Goal: Check status: Check status

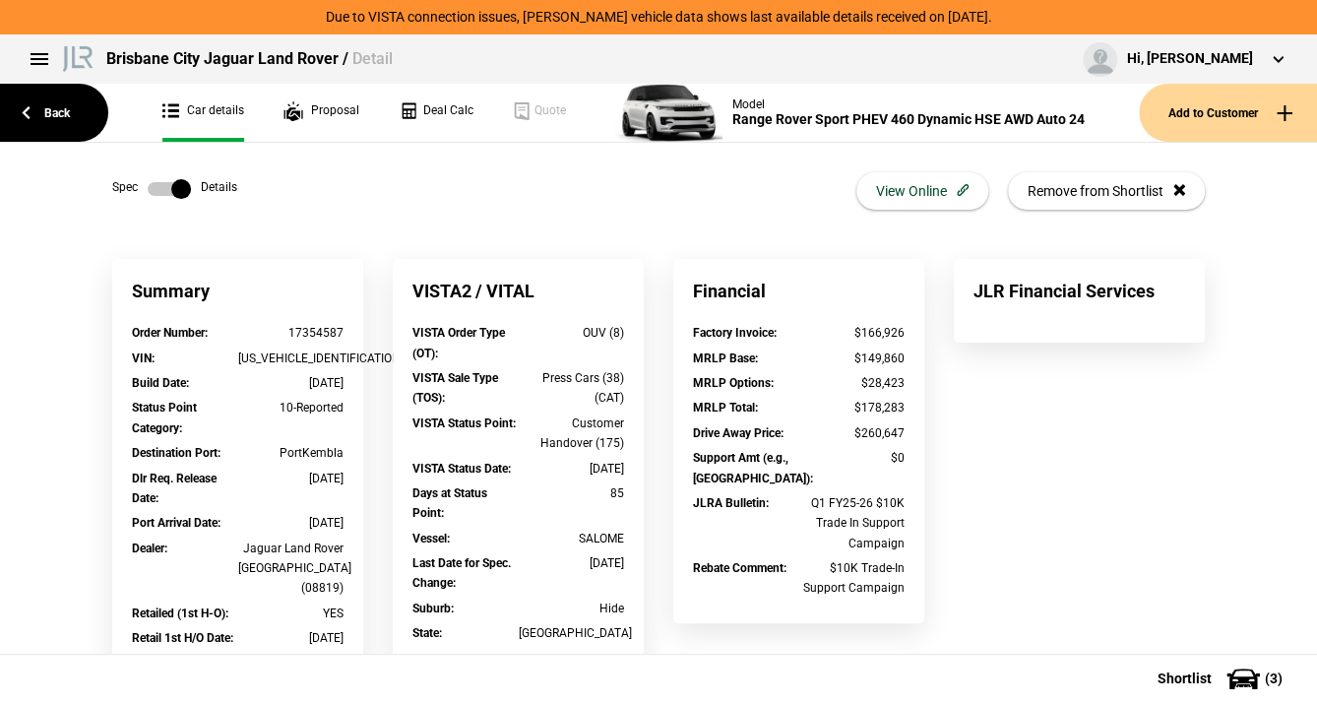
scroll to position [705, 0]
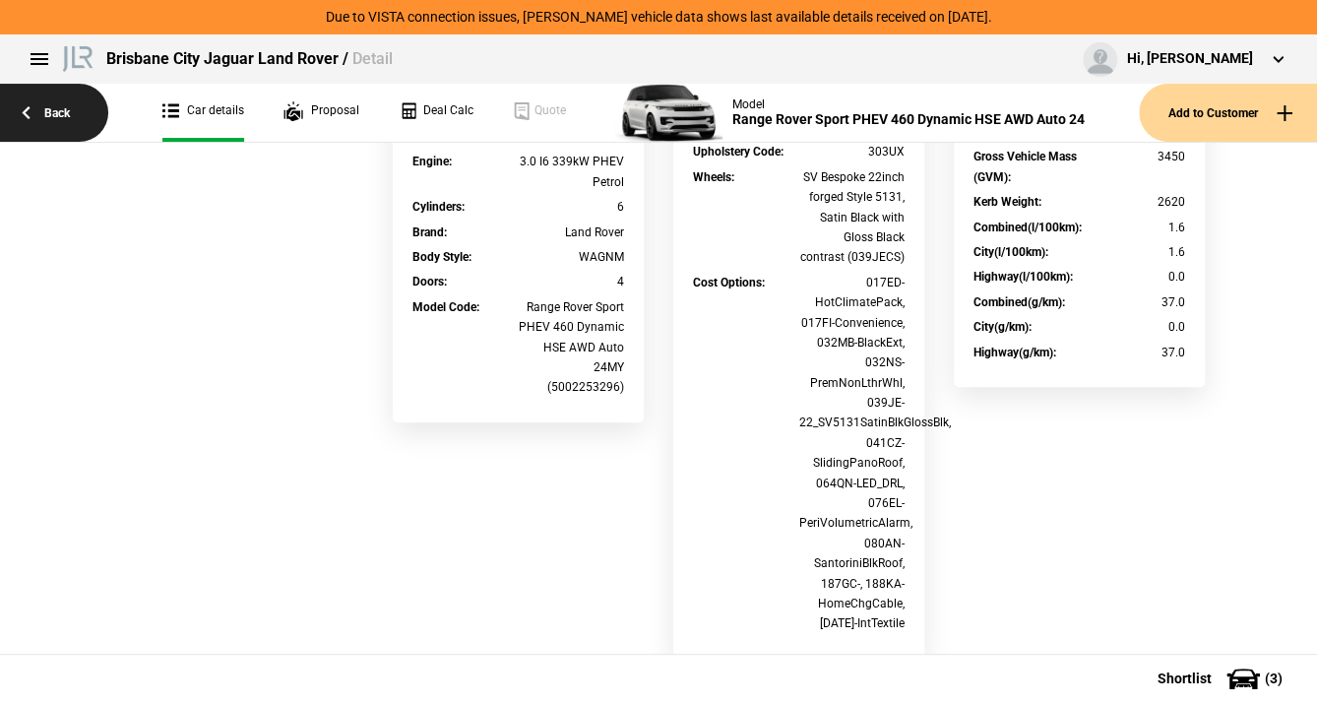
click at [67, 110] on link "Back" at bounding box center [54, 113] width 108 height 58
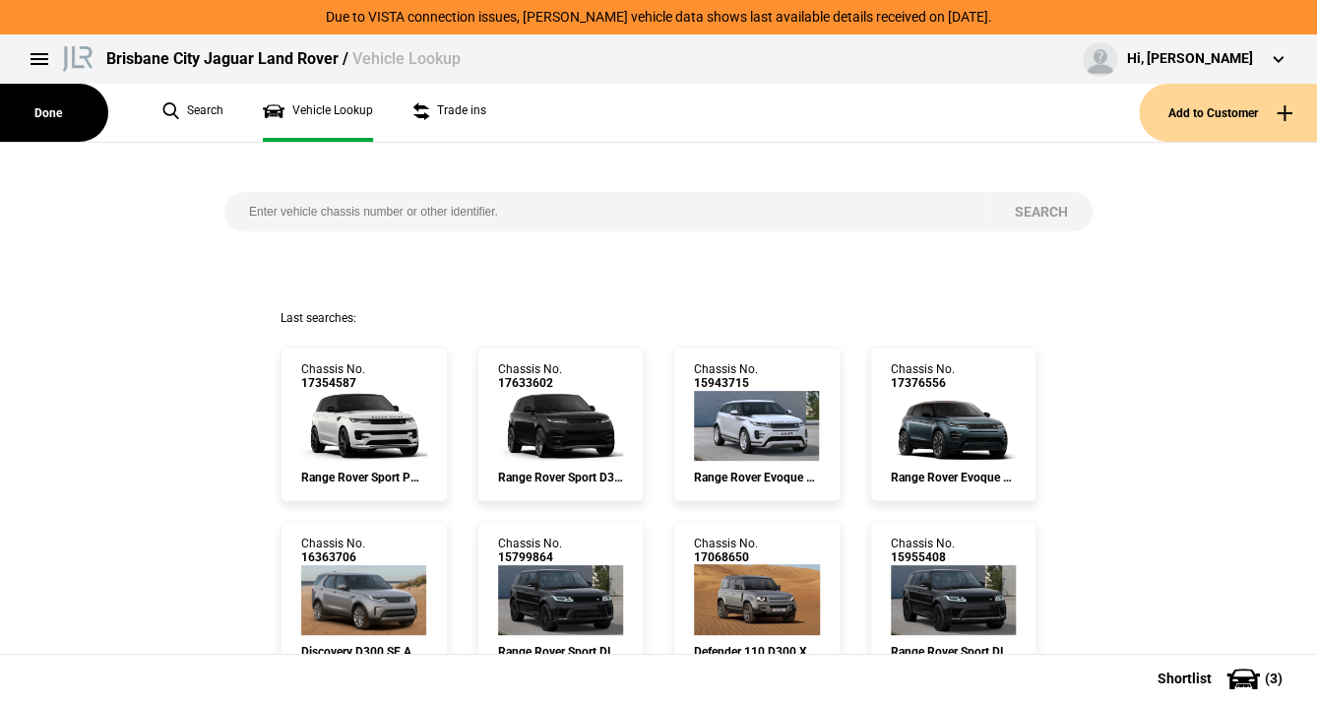
click at [276, 213] on input "search" at bounding box center [607, 211] width 766 height 39
paste input "[US_VEHICLE_IDENTIFICATION_NUMBER]"
type input "[US_VEHICLE_IDENTIFICATION_NUMBER]"
click at [1030, 207] on button "Search" at bounding box center [1041, 211] width 102 height 39
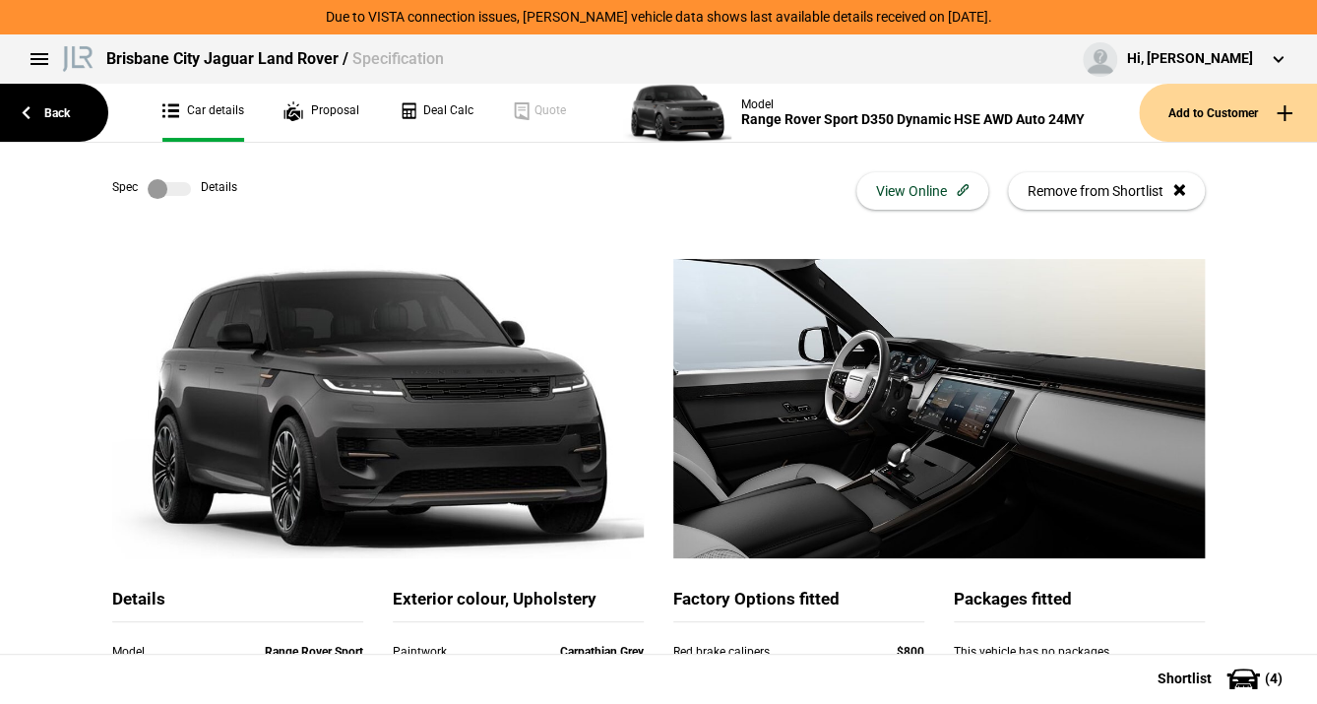
click at [180, 184] on label at bounding box center [169, 189] width 43 height 20
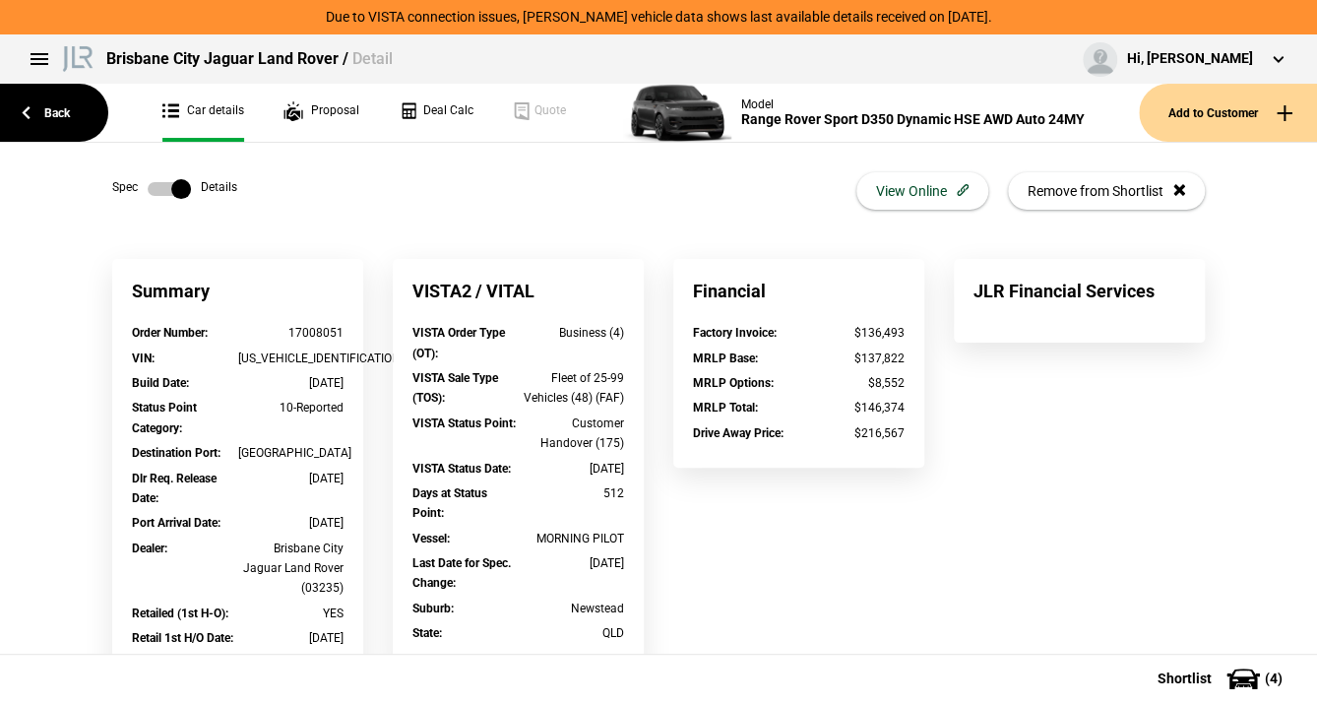
click at [159, 187] on label at bounding box center [169, 189] width 43 height 20
